Goal: Find specific page/section: Find specific page/section

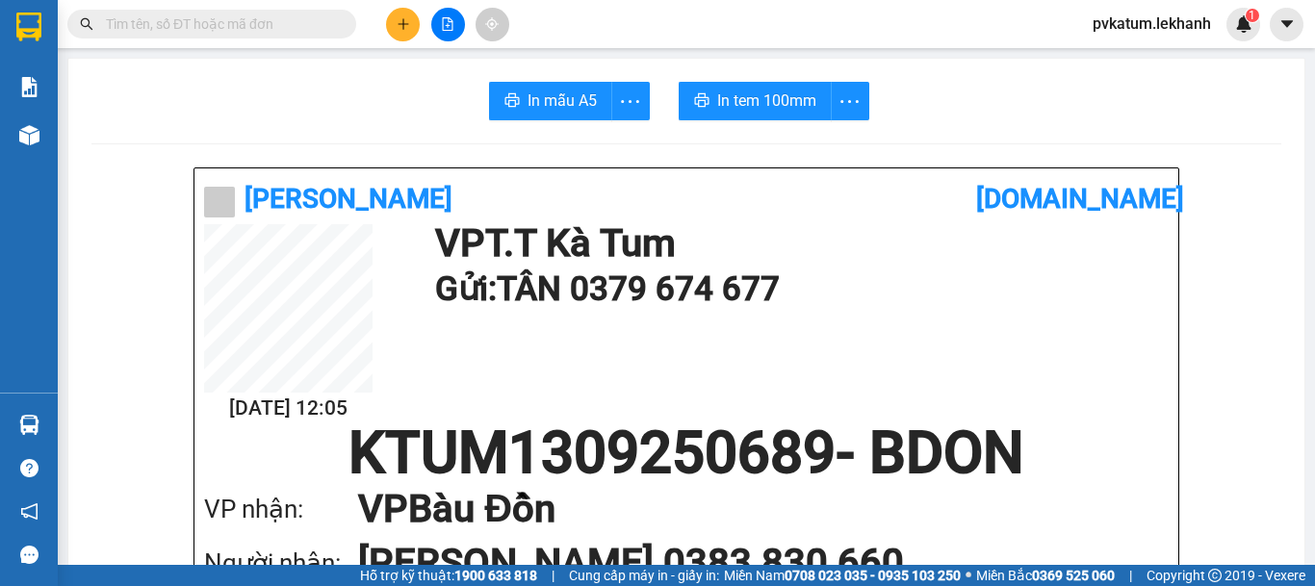
click at [151, 20] on input "text" at bounding box center [219, 23] width 227 height 21
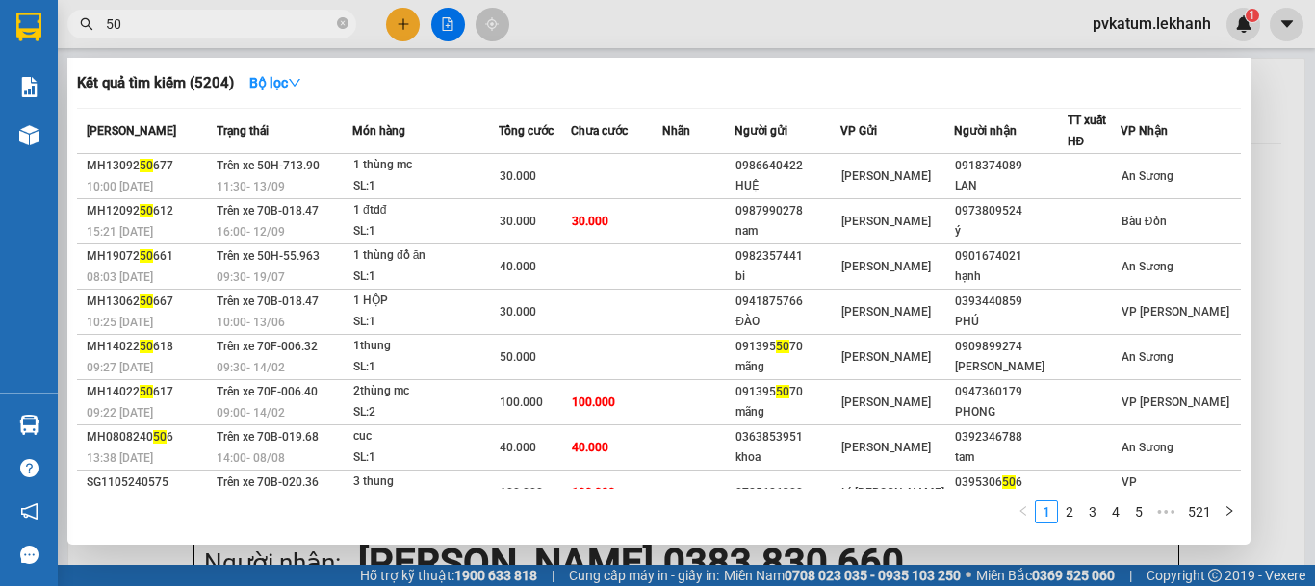
type input "5"
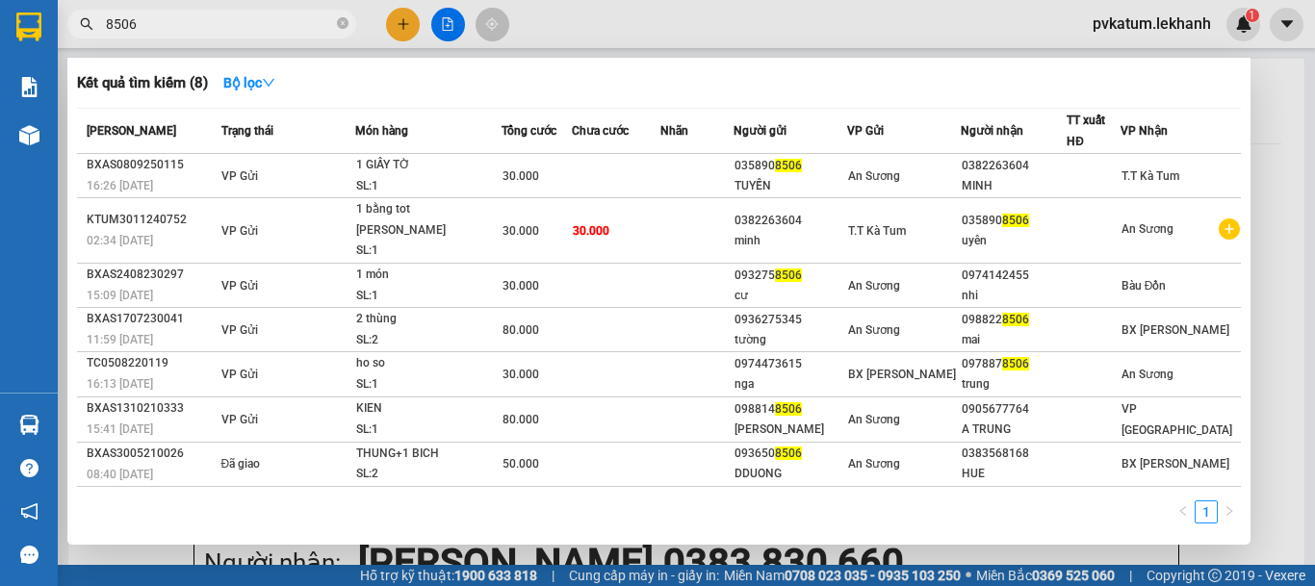
type input "8506"
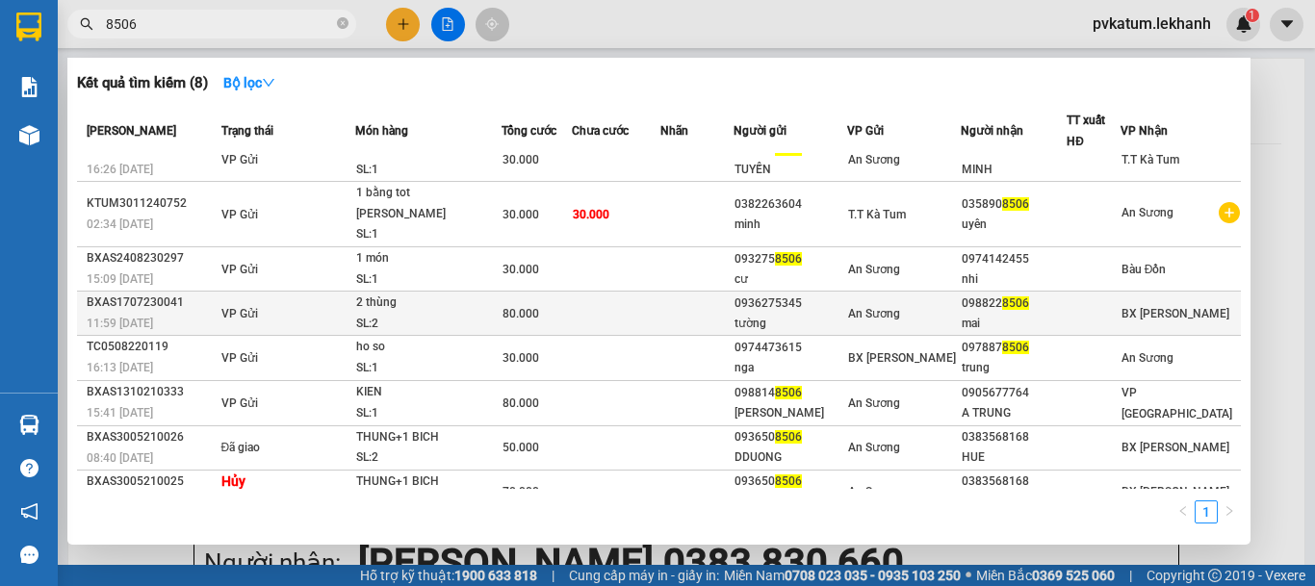
scroll to position [21, 0]
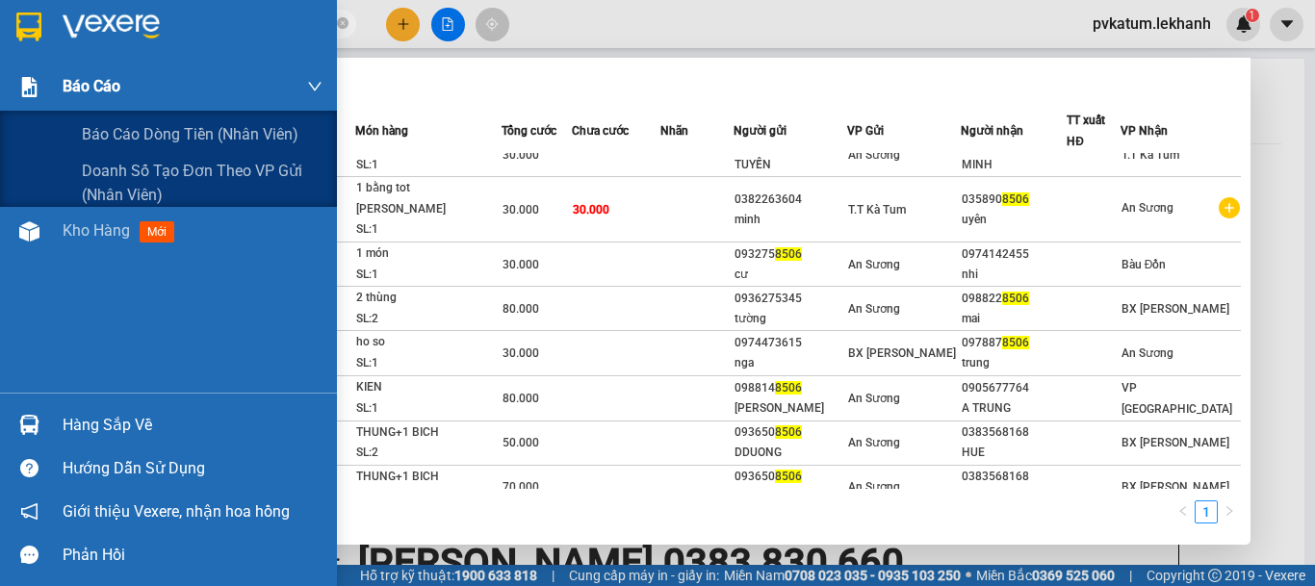
click at [35, 88] on img at bounding box center [29, 87] width 20 height 20
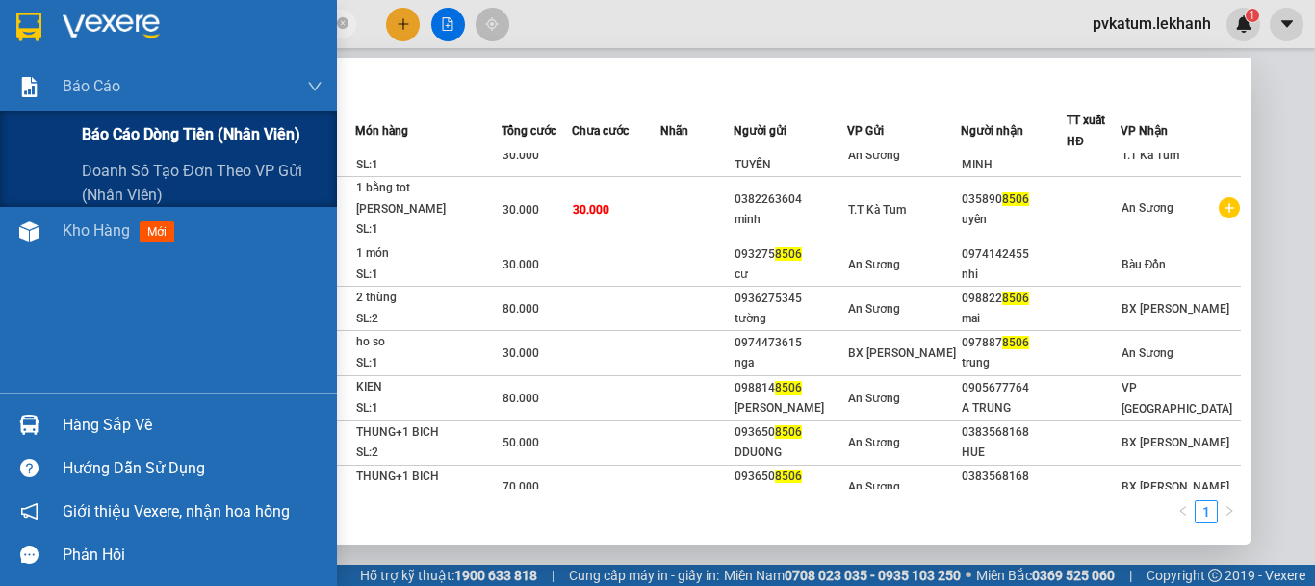
click at [139, 130] on span "Báo cáo dòng tiền (nhân viên)" at bounding box center [191, 134] width 219 height 24
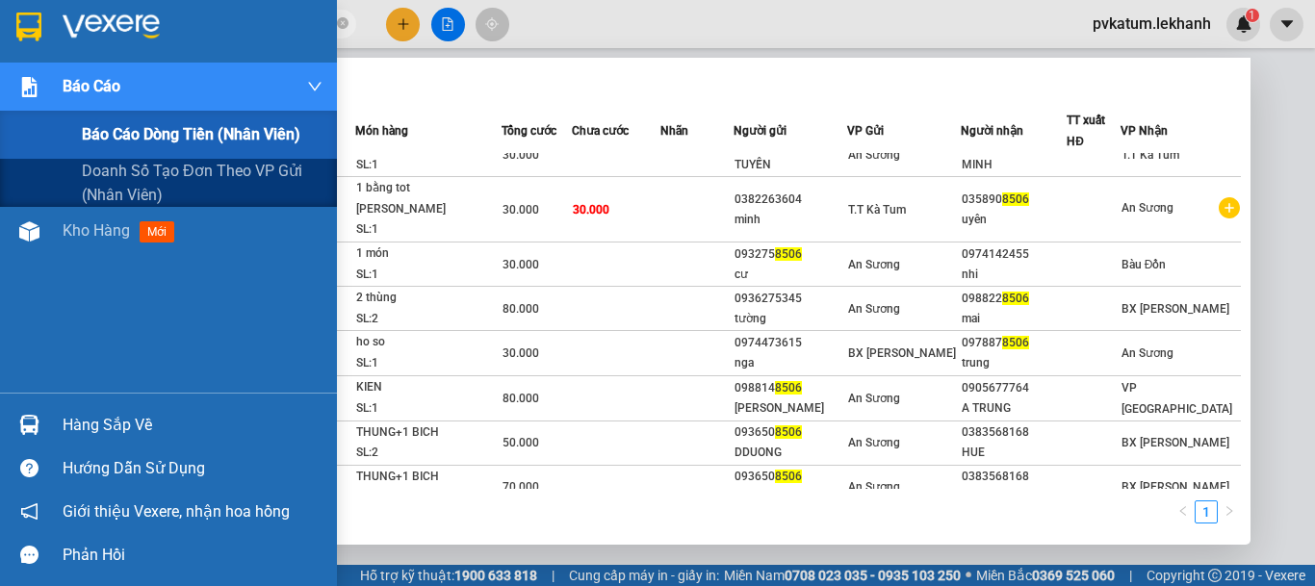
click at [135, 137] on span "Báo cáo dòng tiền (nhân viên)" at bounding box center [191, 134] width 219 height 24
click at [146, 130] on span "Báo cáo dòng tiền (nhân viên)" at bounding box center [191, 134] width 219 height 24
click at [248, 168] on span "Doanh số tạo đơn theo VP gửi (nhân viên)" at bounding box center [202, 183] width 241 height 48
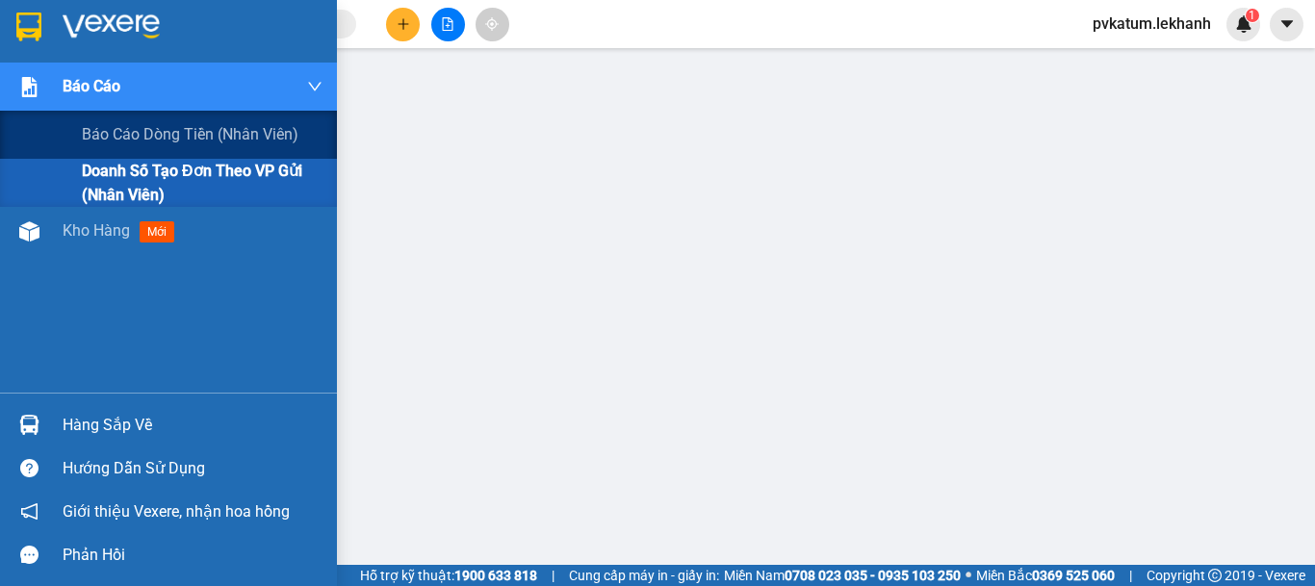
click at [42, 99] on div at bounding box center [30, 87] width 34 height 34
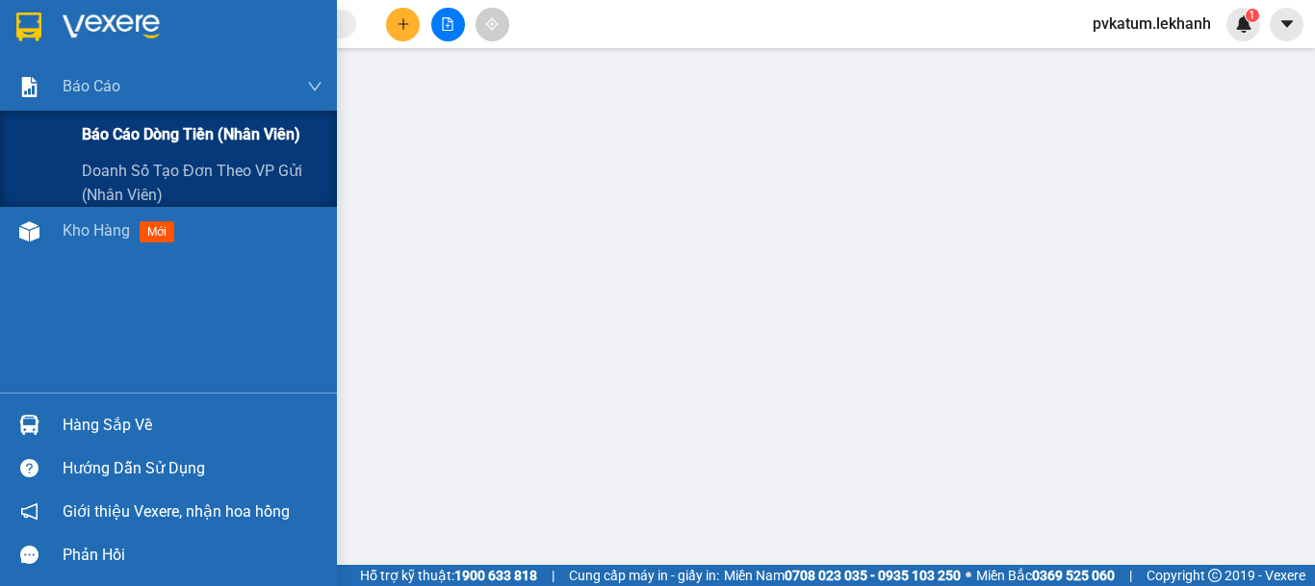
click at [143, 131] on span "Báo cáo dòng tiền (nhân viên)" at bounding box center [191, 134] width 219 height 24
